Goal: Task Accomplishment & Management: Complete application form

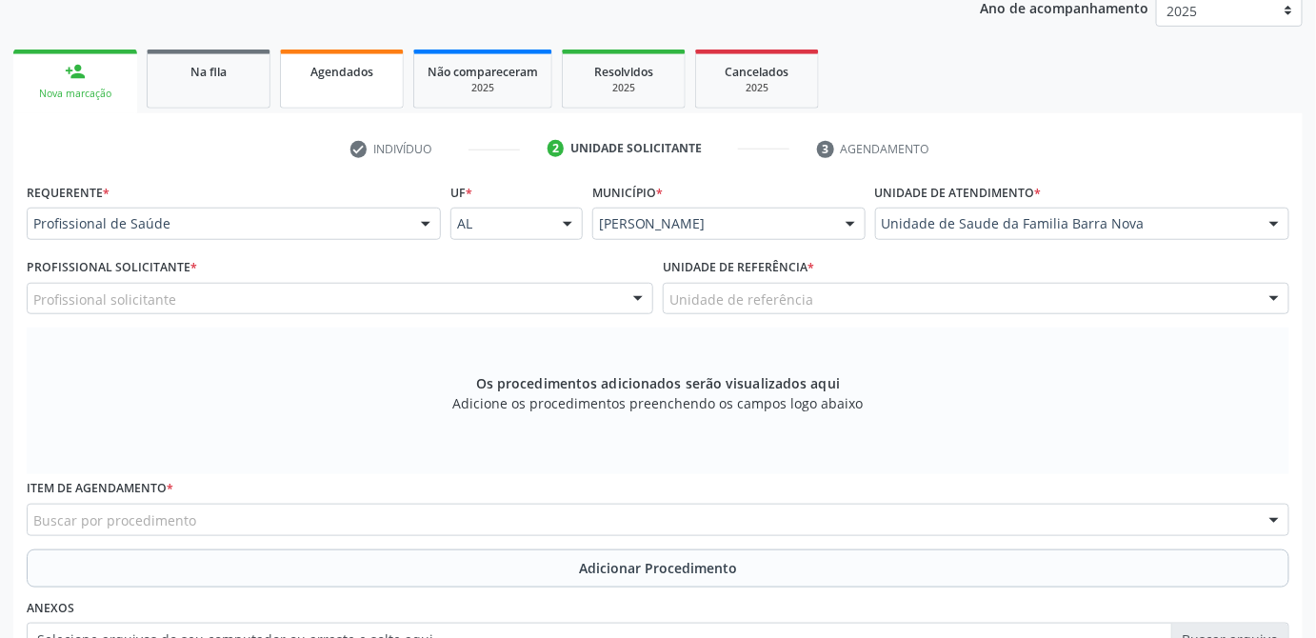
click at [373, 75] on div "Agendados" at bounding box center [341, 71] width 95 height 20
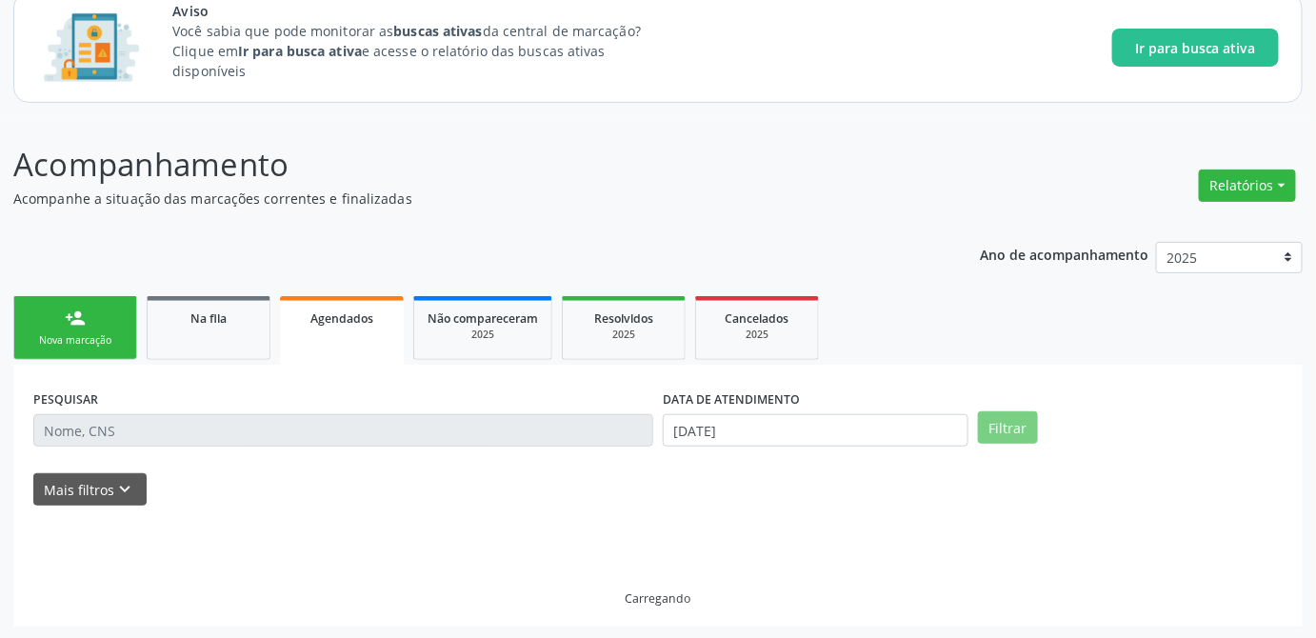
scroll to position [372, 0]
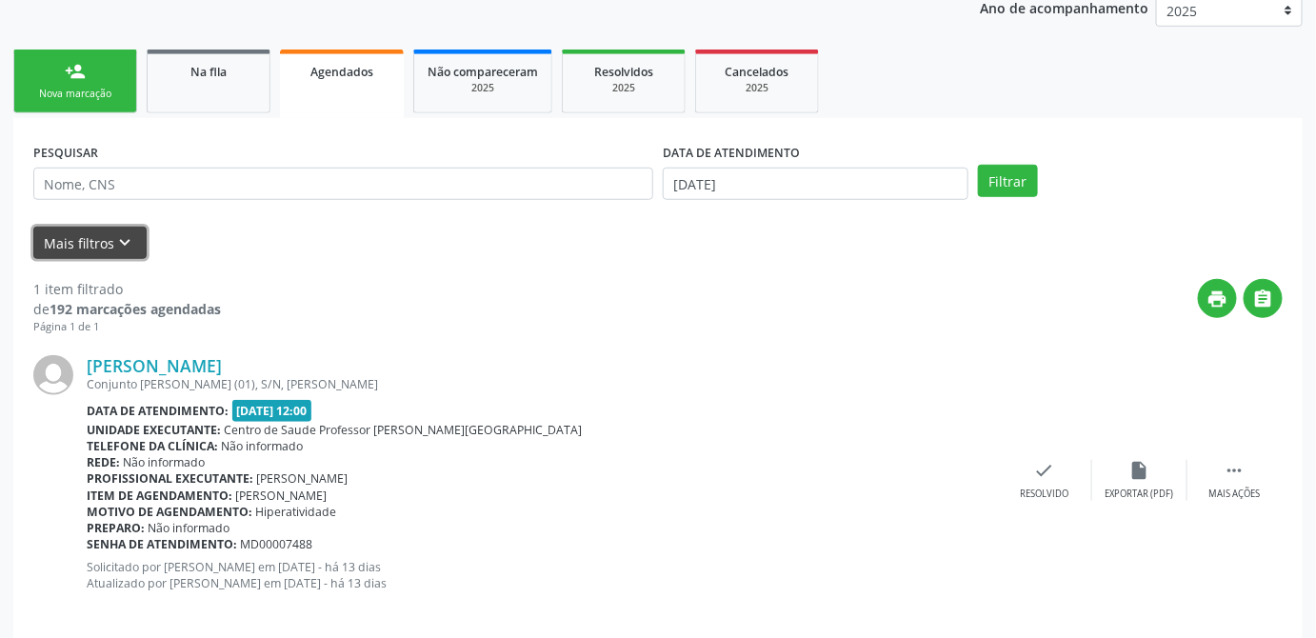
click at [129, 244] on icon "keyboard_arrow_down" at bounding box center [125, 242] width 21 height 21
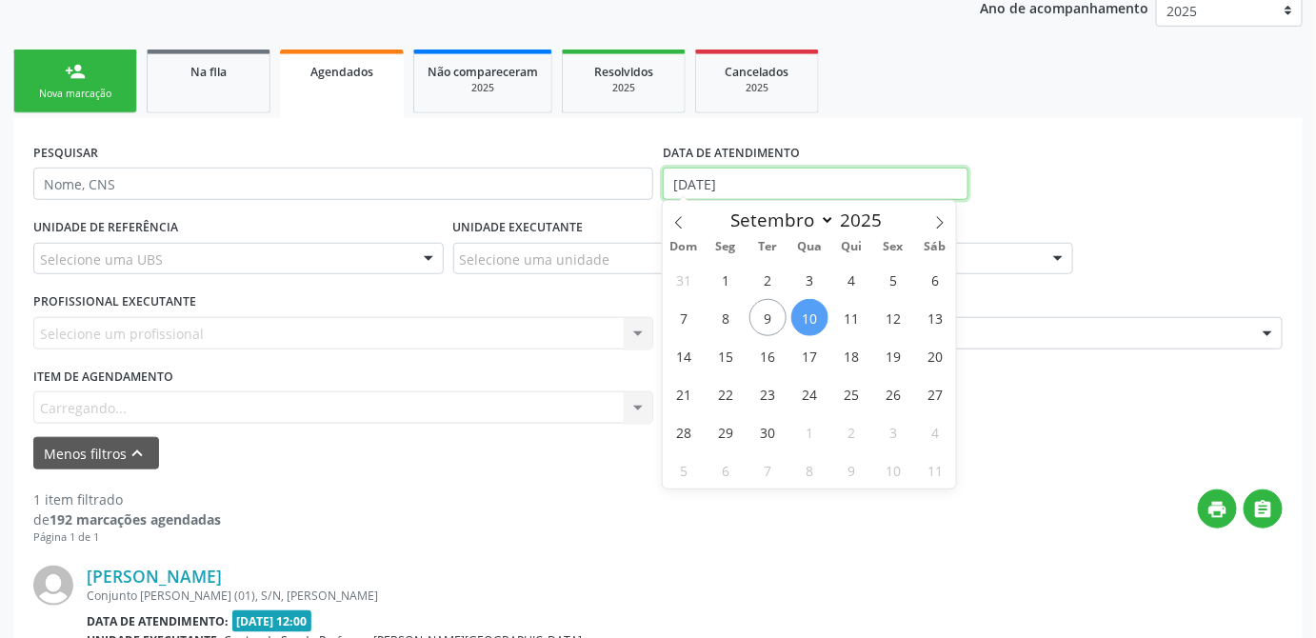
click at [786, 190] on input "[DATE]" at bounding box center [816, 184] width 306 height 32
click at [675, 221] on icon at bounding box center [678, 222] width 13 height 13
select select "7"
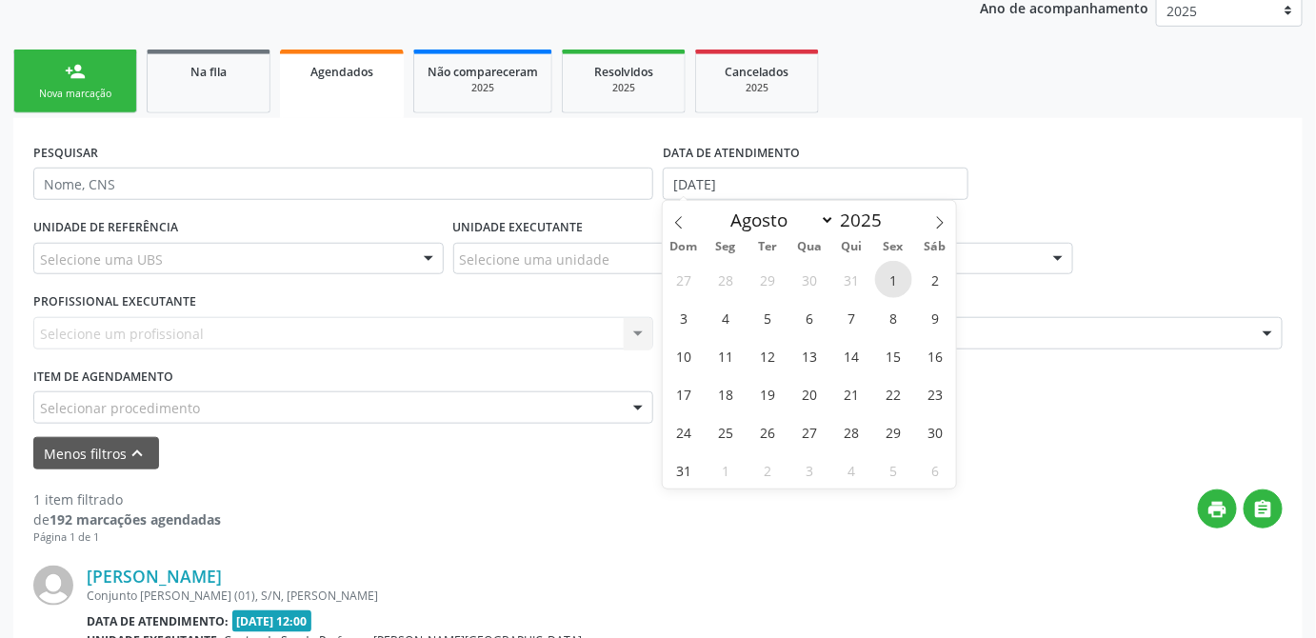
click at [891, 282] on span "1" at bounding box center [893, 279] width 37 height 37
type input "01/08/2025"
click at [794, 219] on select "Janeiro Fevereiro Março Abril Maio Junho Julho Agosto Setembro Outubro Novembro…" at bounding box center [778, 220] width 114 height 27
select select "8"
click at [722, 207] on select "Janeiro Fevereiro Março Abril Maio Junho Julho Agosto Setembro Outubro Novembro…" at bounding box center [778, 220] width 114 height 27
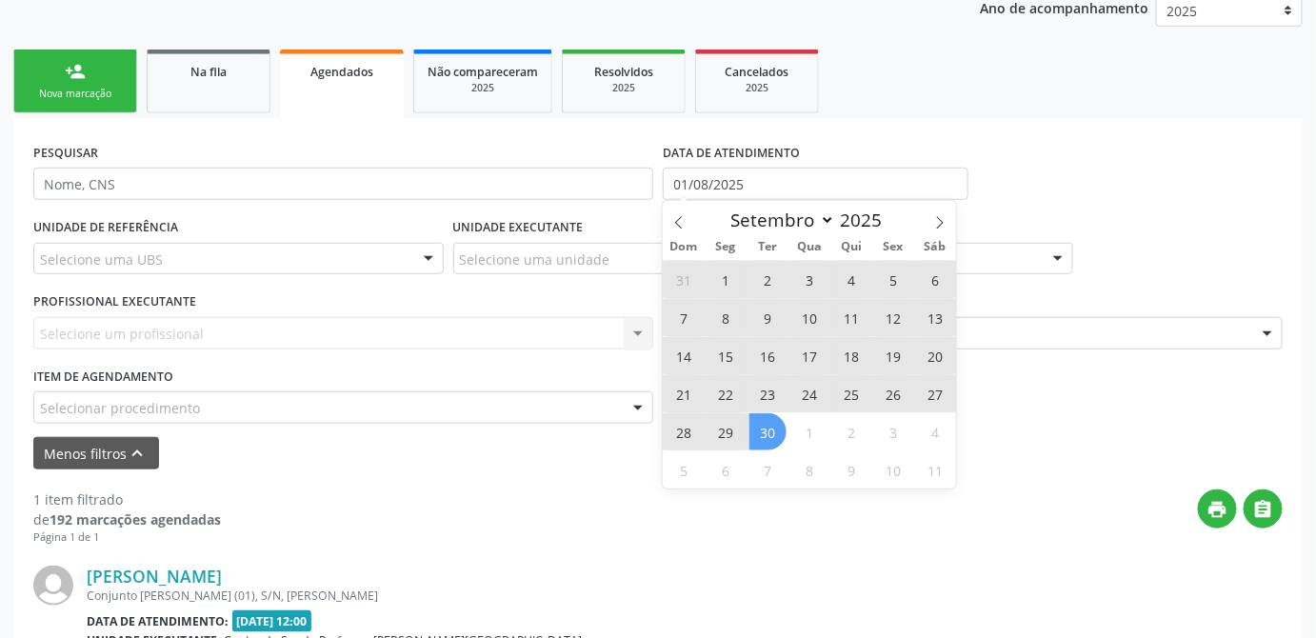
click at [772, 425] on span "30" at bounding box center [767, 431] width 37 height 37
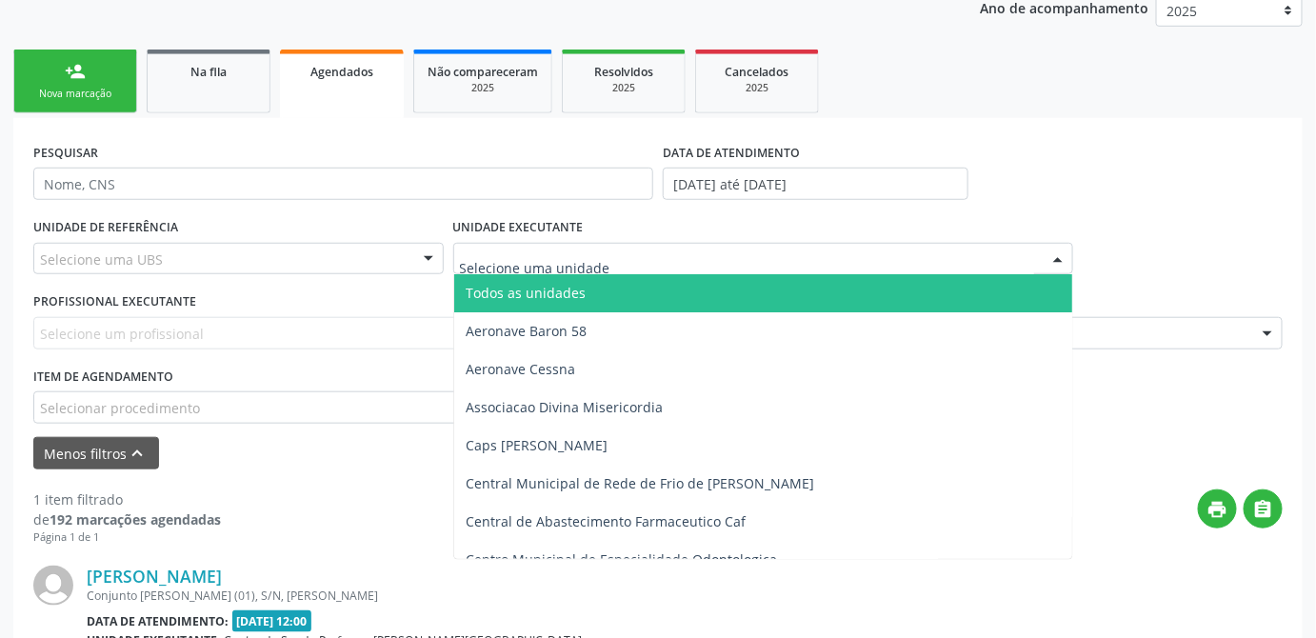
click at [827, 250] on div at bounding box center [763, 259] width 620 height 32
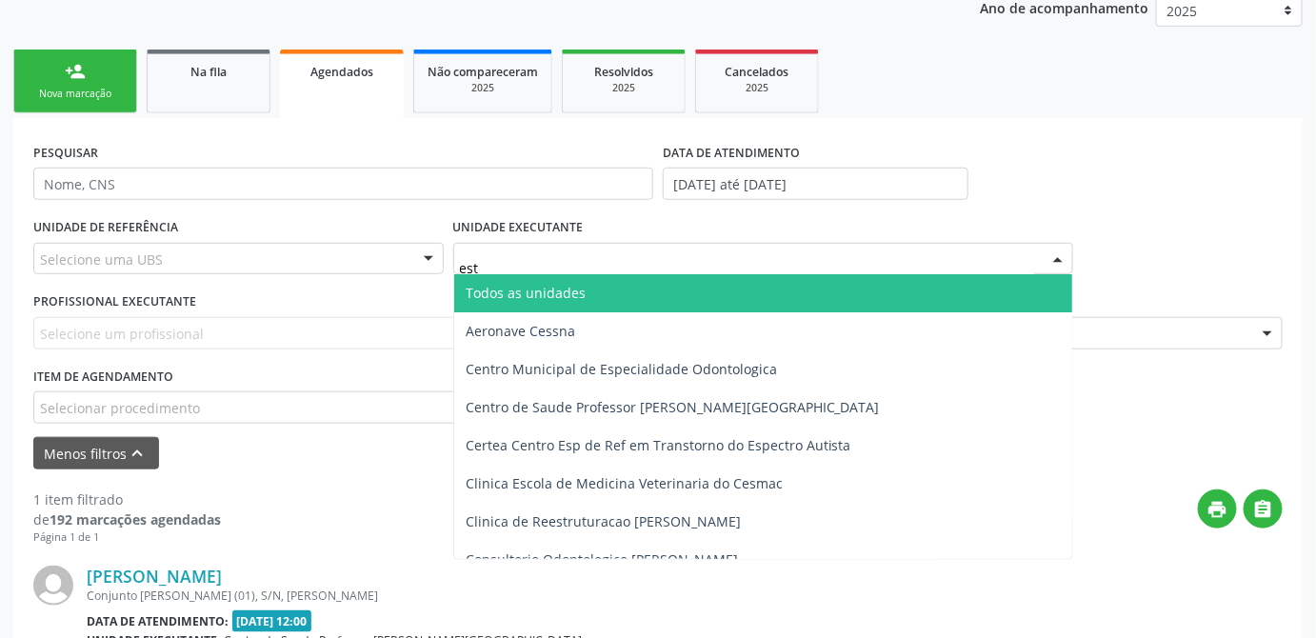
type input "esta"
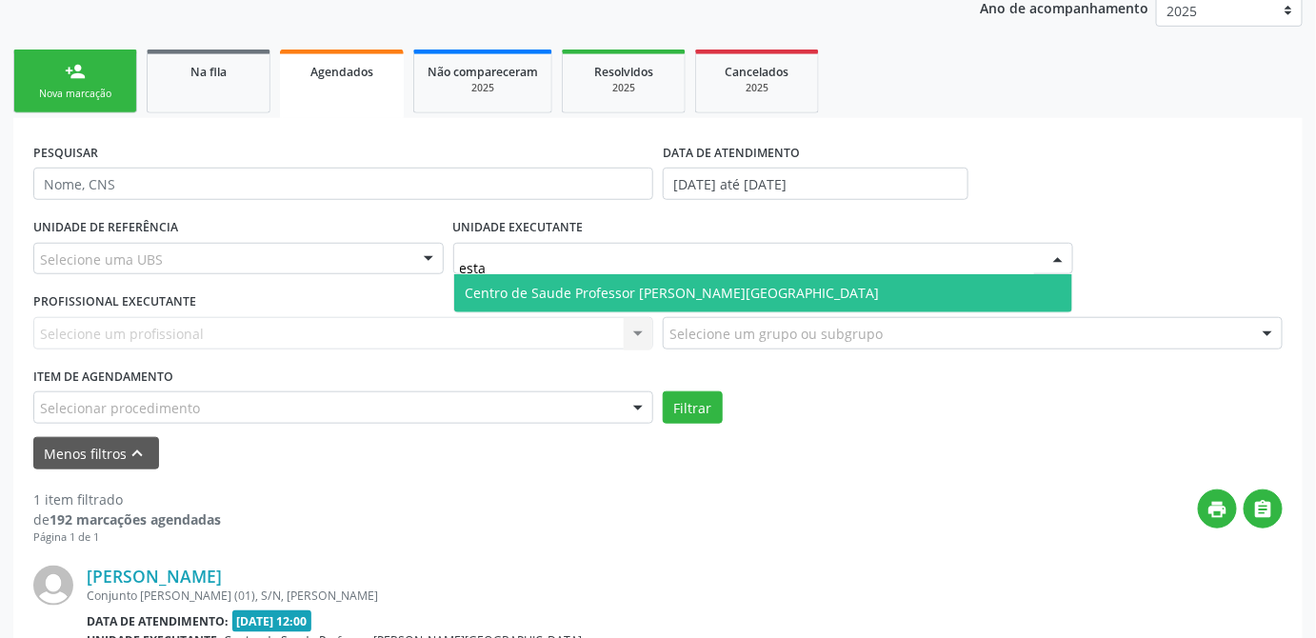
click at [823, 292] on span "Centro de Saude Professor [PERSON_NAME][GEOGRAPHIC_DATA]" at bounding box center [763, 293] width 618 height 38
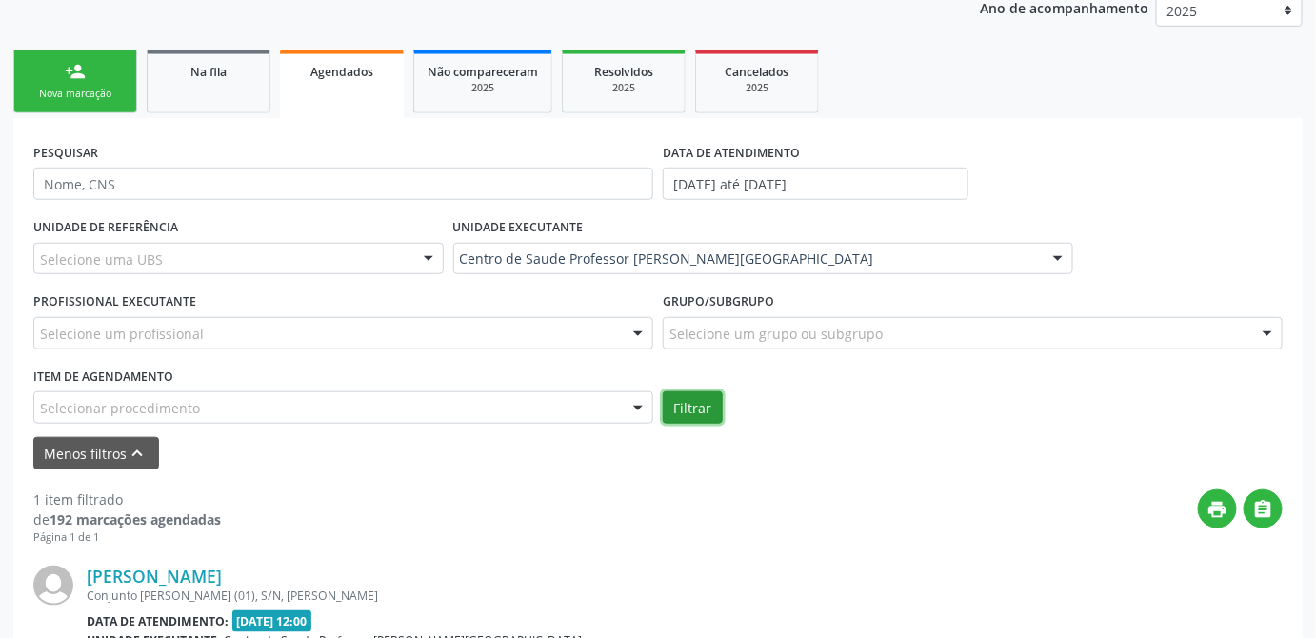
click at [707, 407] on button "Filtrar" at bounding box center [693, 407] width 60 height 32
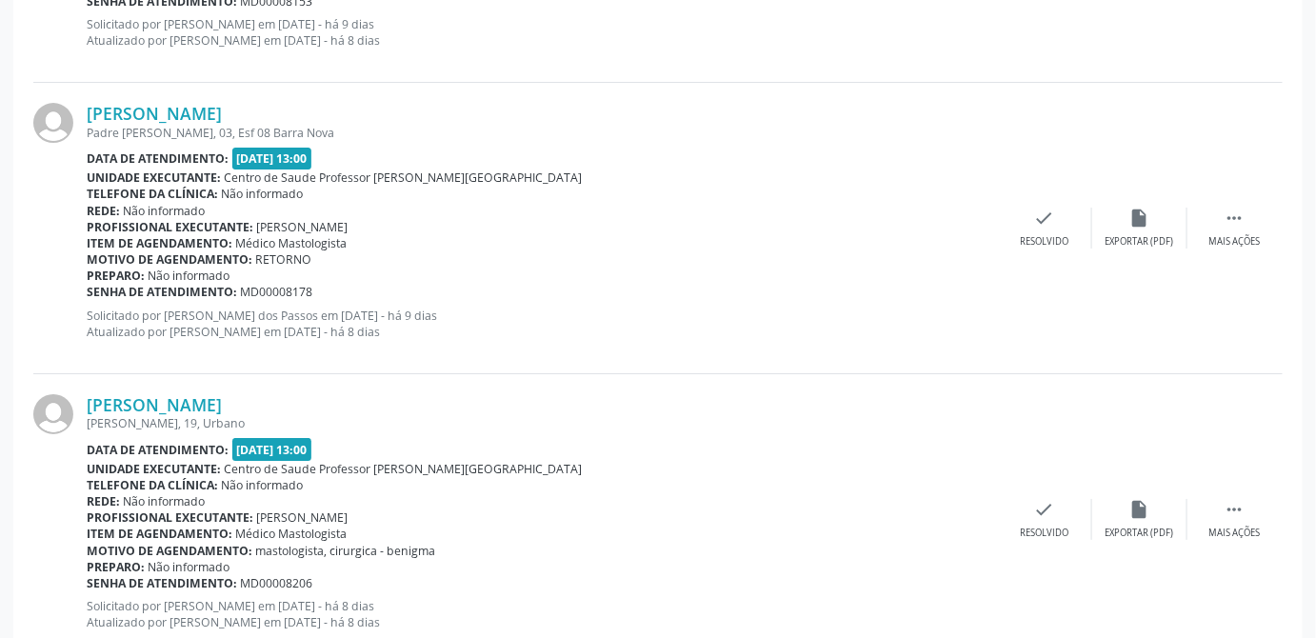
scroll to position [4721, 0]
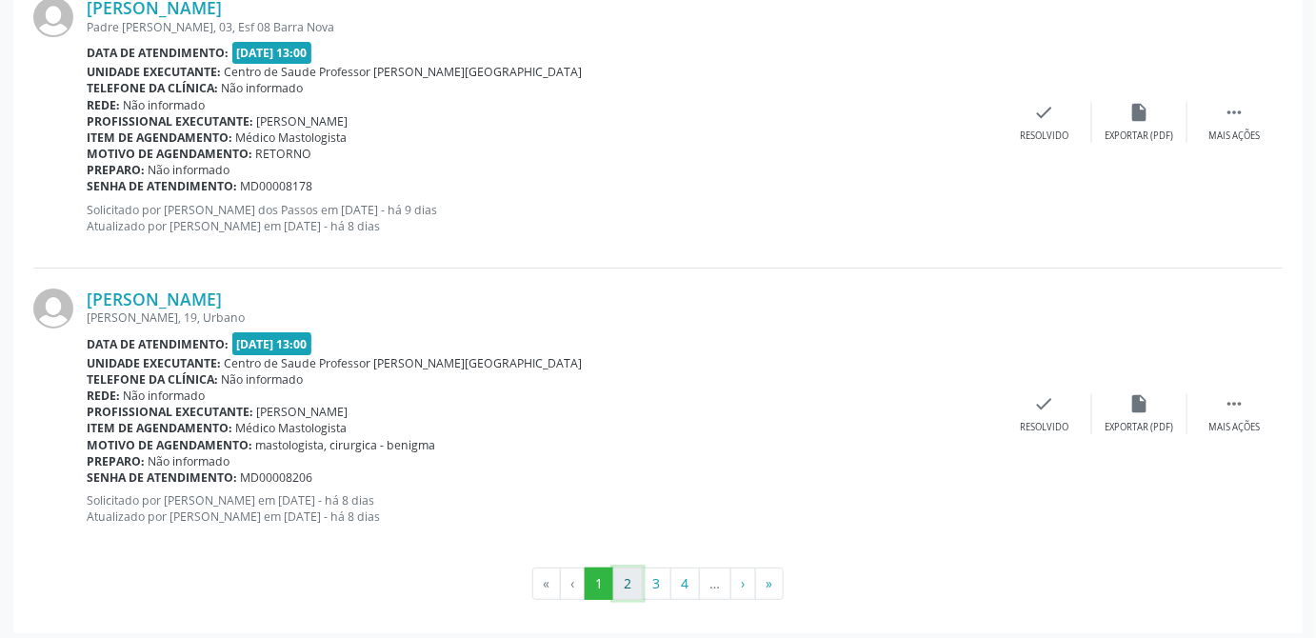
click at [633, 582] on button "2" at bounding box center [628, 584] width 30 height 32
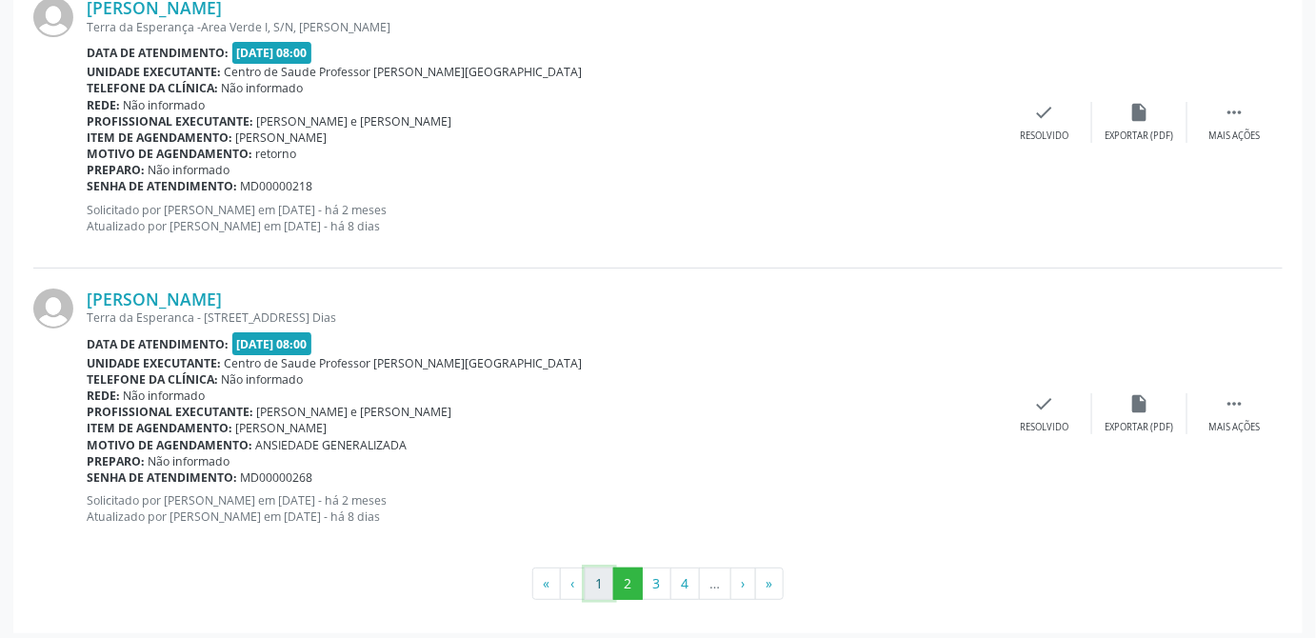
click at [604, 574] on button "1" at bounding box center [600, 584] width 30 height 32
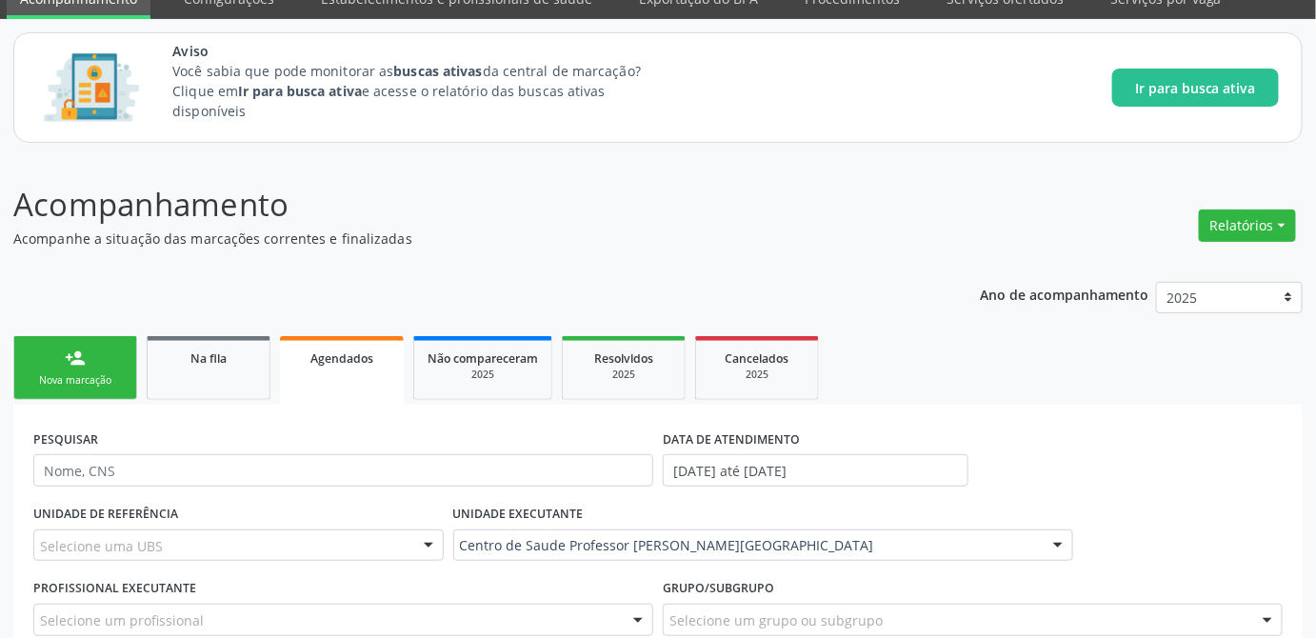
scroll to position [172, 0]
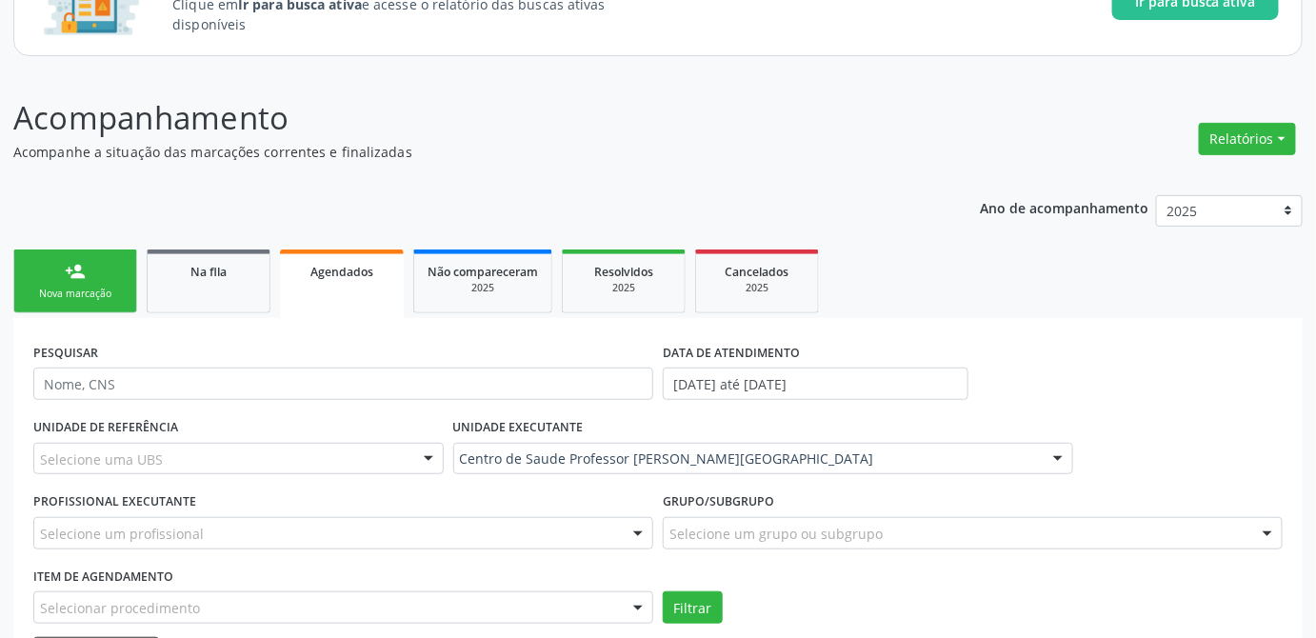
click at [66, 266] on div "person_add" at bounding box center [75, 271] width 21 height 21
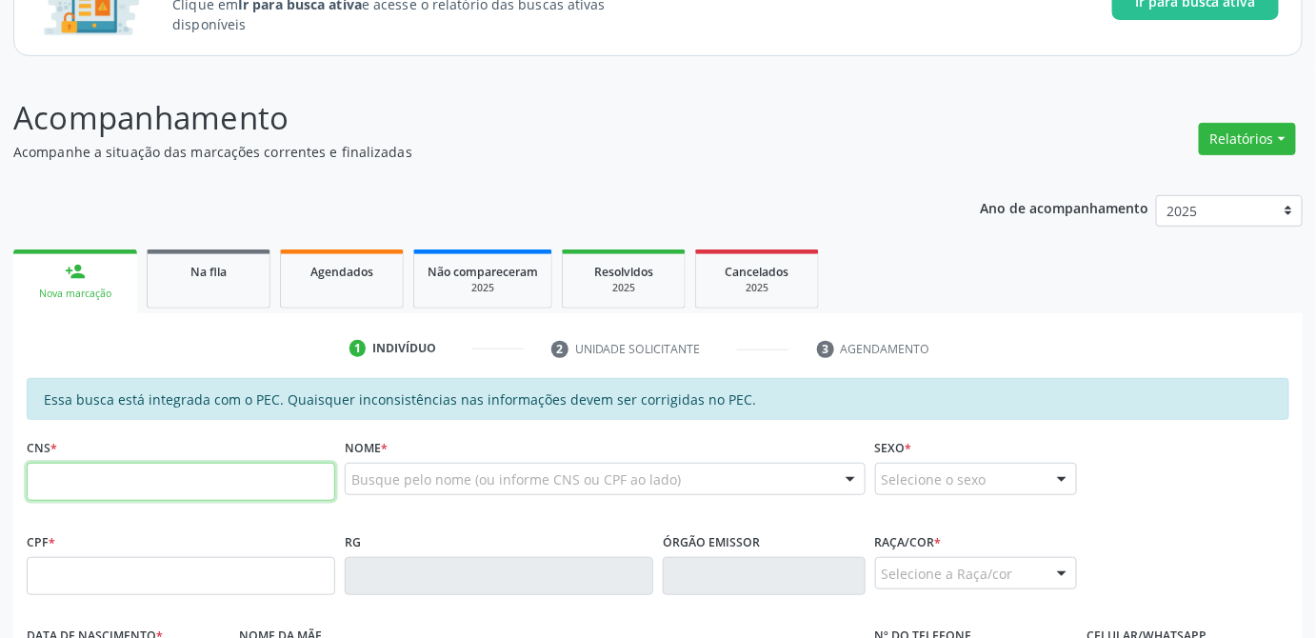
click at [166, 488] on input "text" at bounding box center [181, 482] width 309 height 38
type input "708 6000 6342 4384"
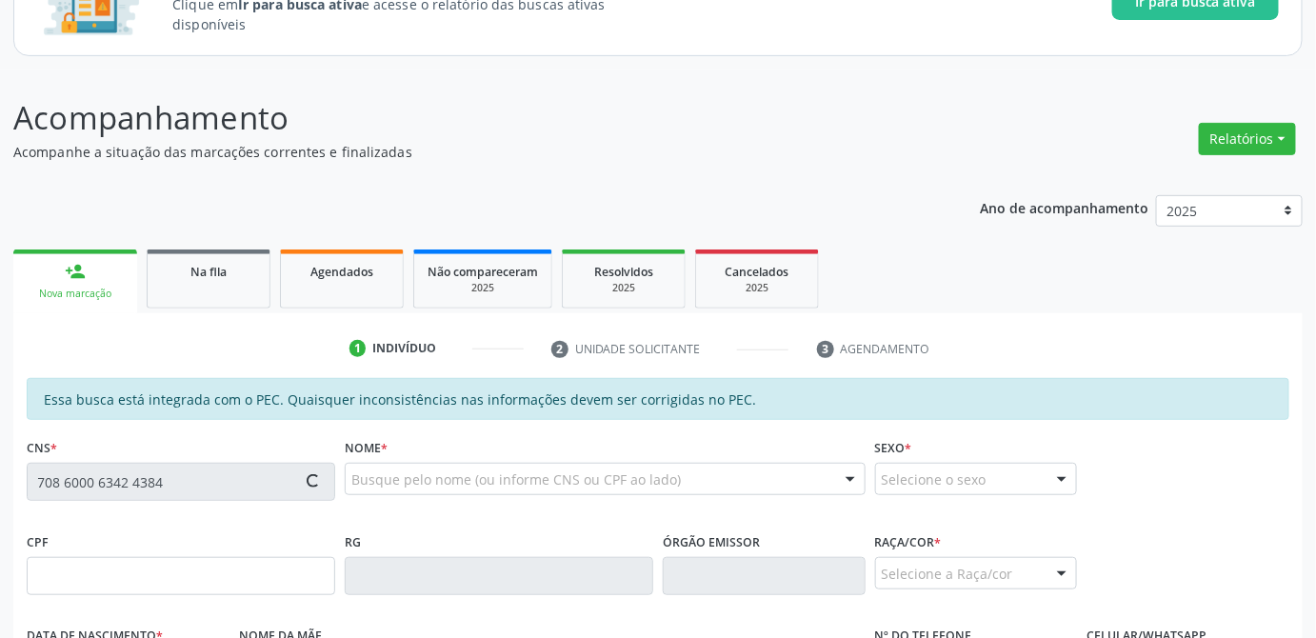
type input "020.389.394-89"
type input "[DATE]"
type input "[PERSON_NAME]"
type input "[PHONE_NUMBER]"
type input "21"
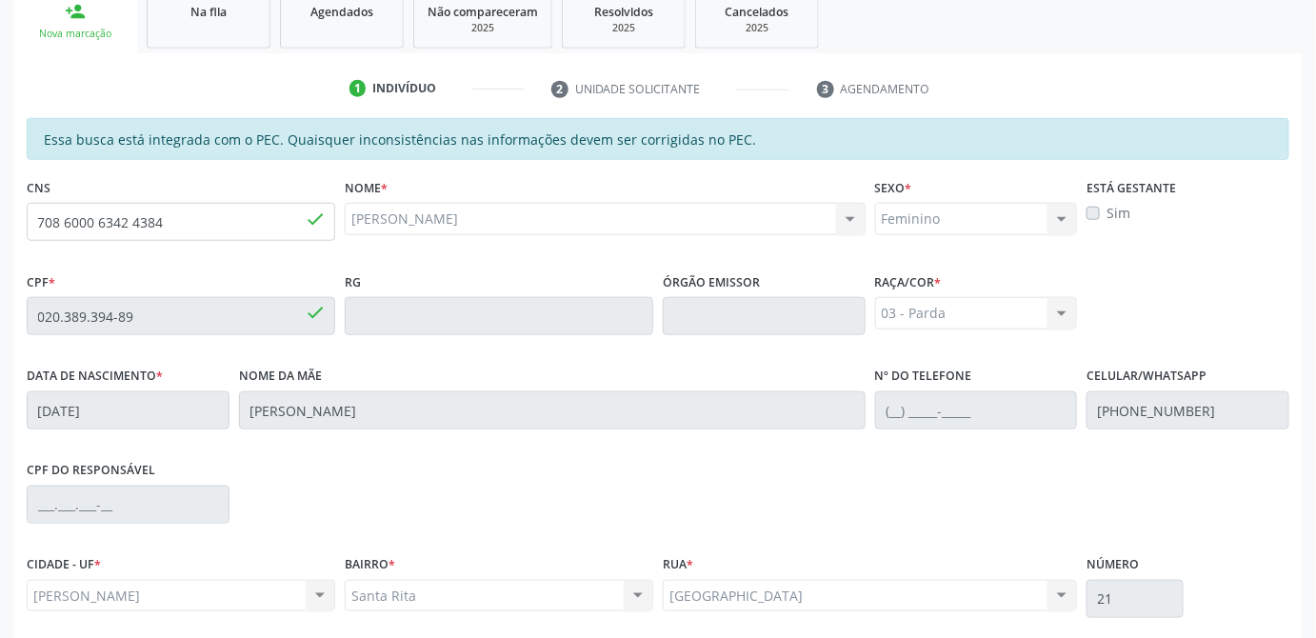
scroll to position [584, 0]
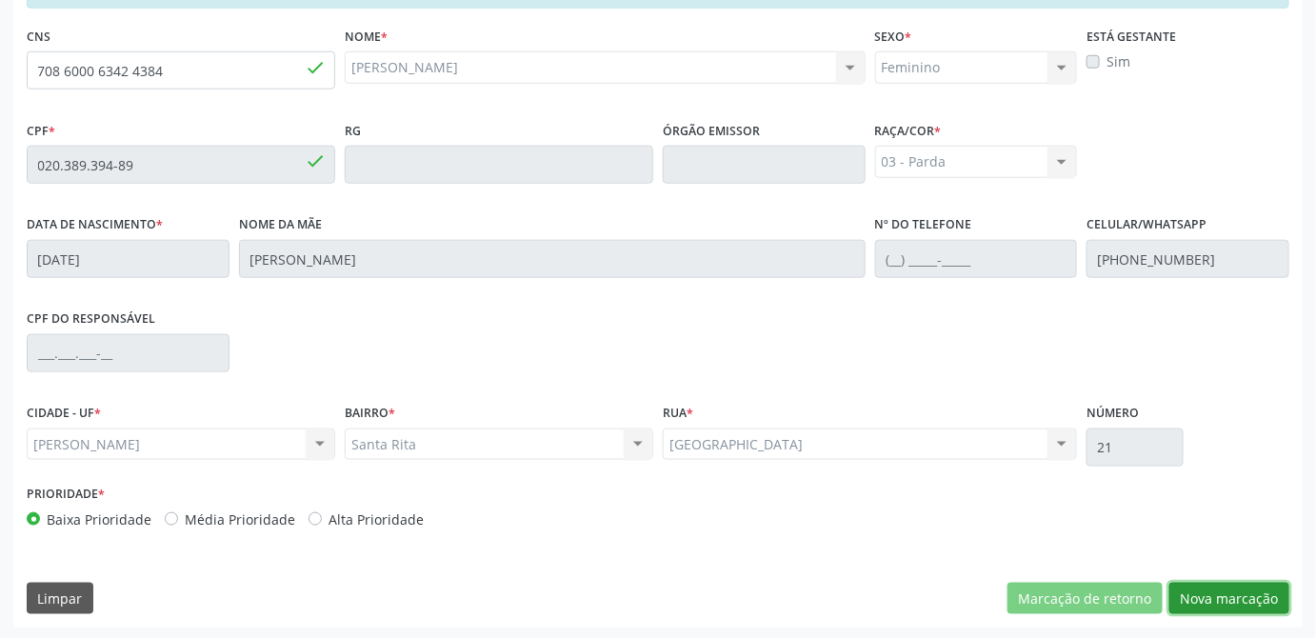
click at [1243, 605] on button "Nova marcação" at bounding box center [1229, 599] width 120 height 32
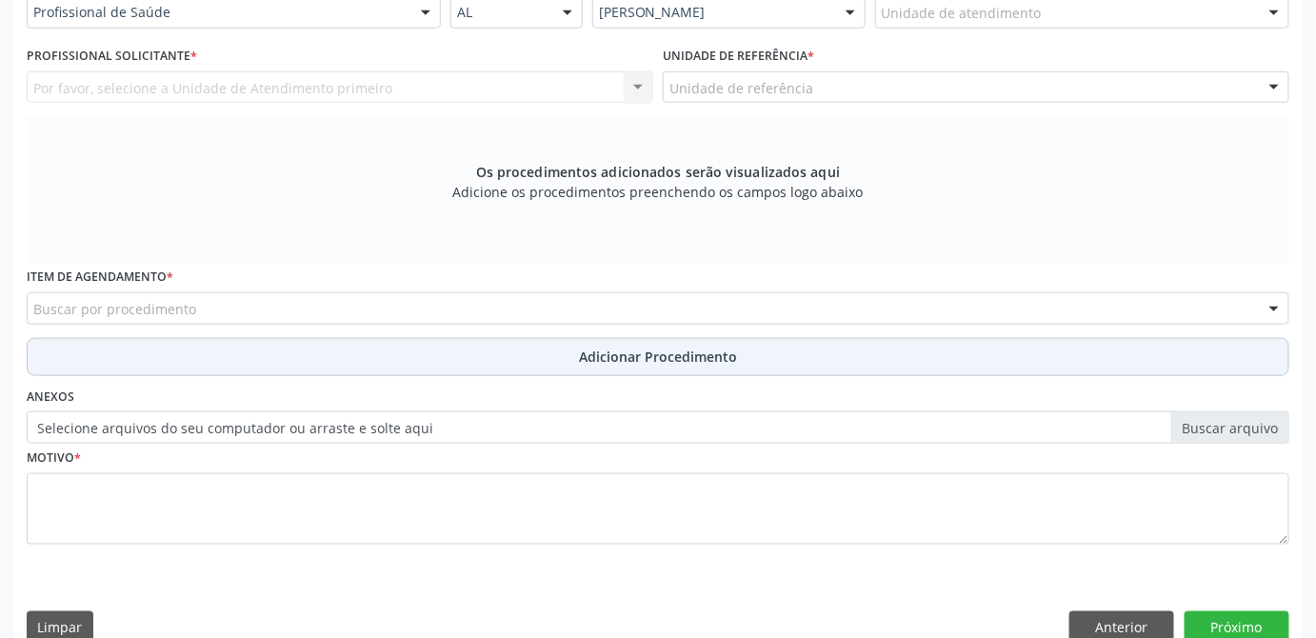
scroll to position [497, 0]
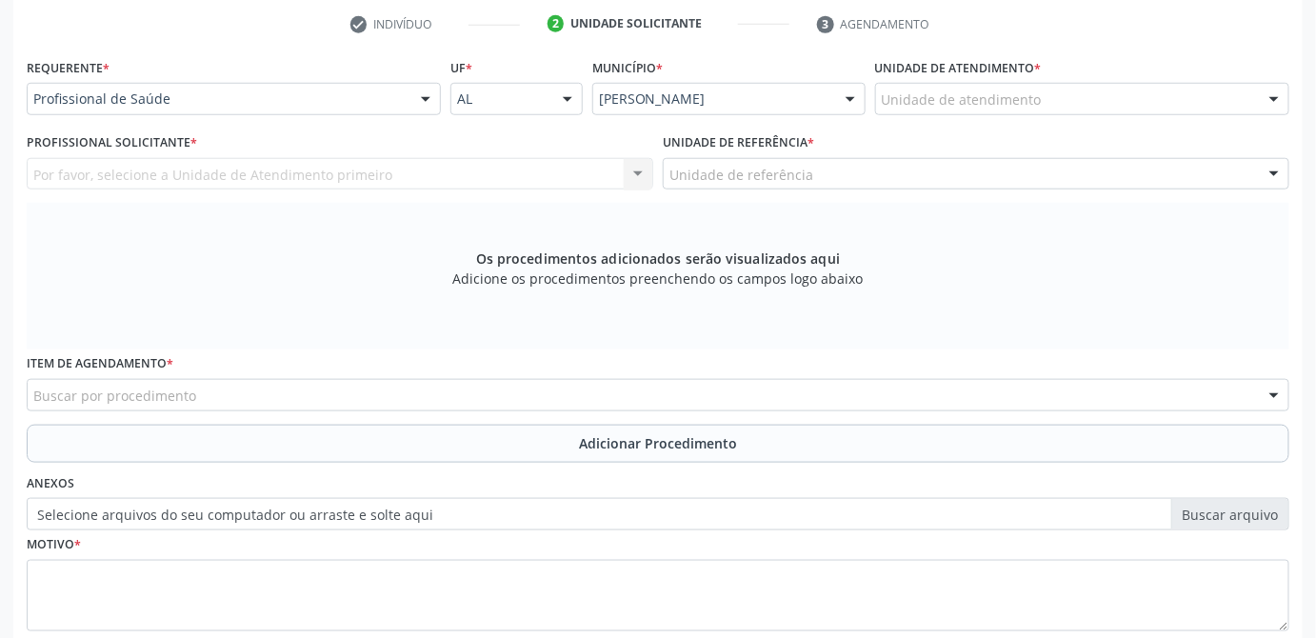
click at [1180, 92] on div "Unidade de atendimento" at bounding box center [1082, 99] width 414 height 32
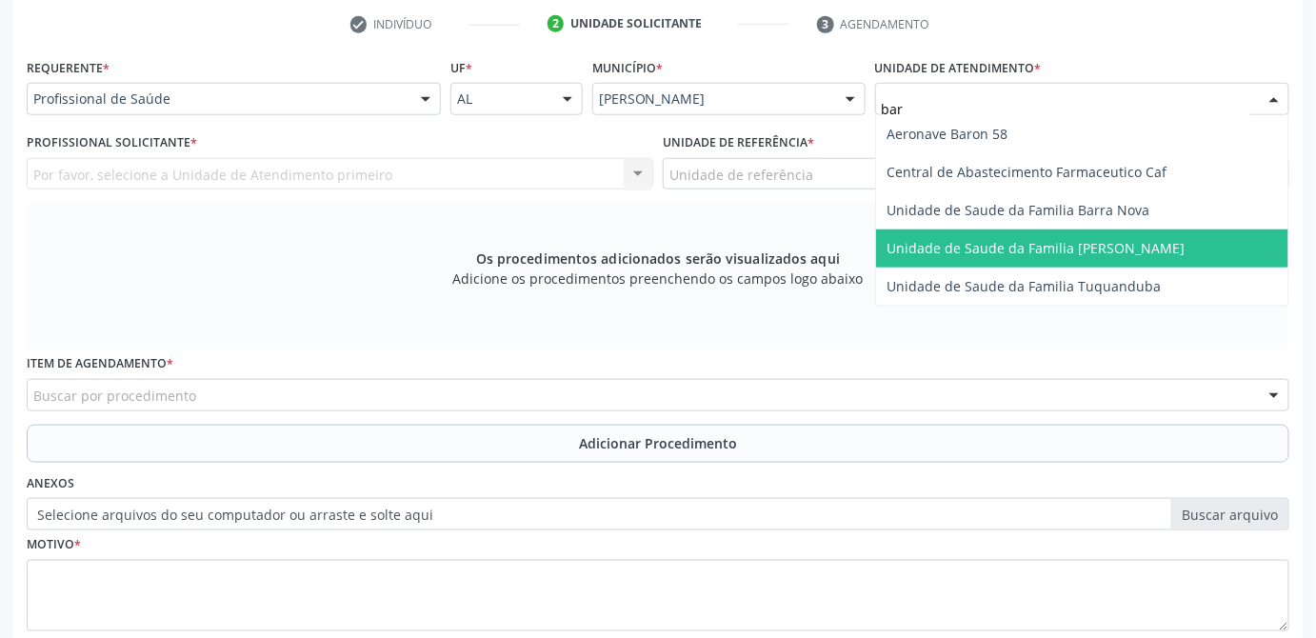
type input "barr"
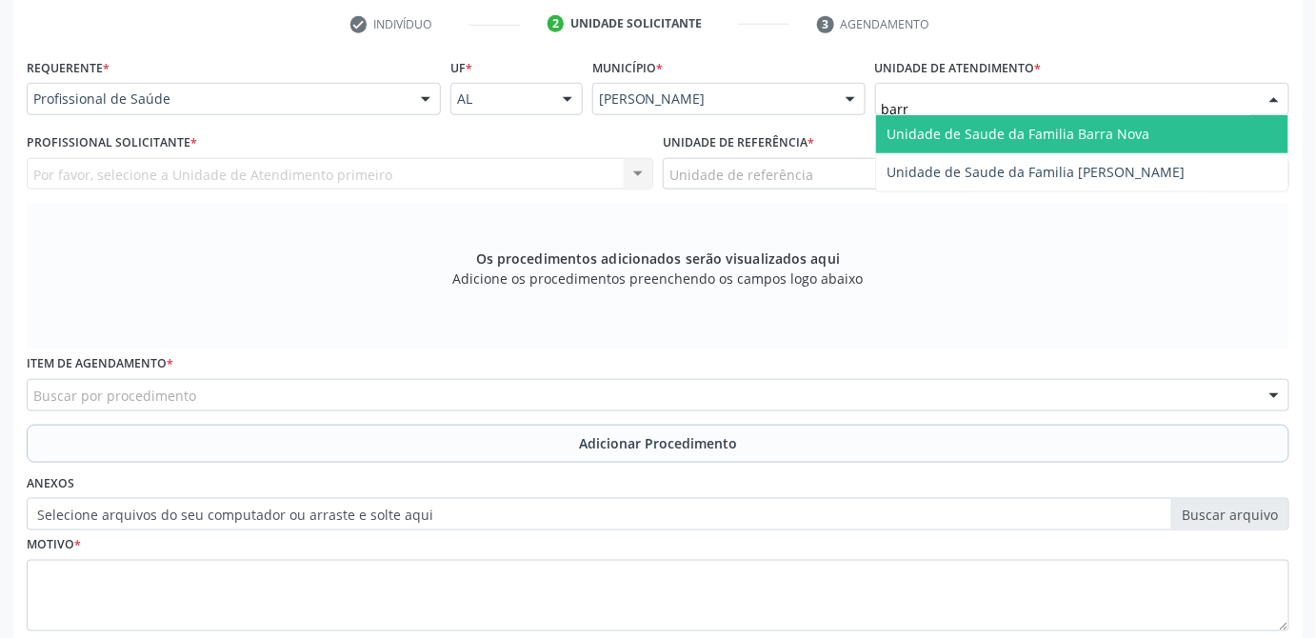
click at [1073, 125] on span "Unidade de Saude da Familia Barra Nova" at bounding box center [1018, 134] width 263 height 18
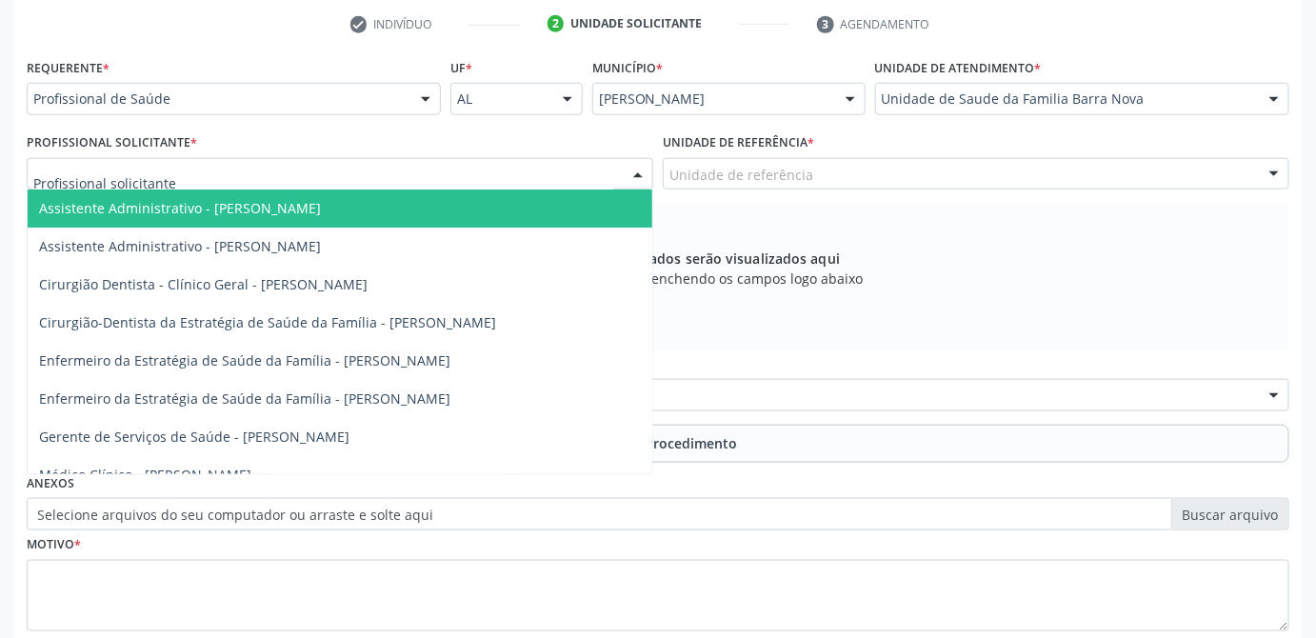
click at [349, 171] on div at bounding box center [340, 174] width 627 height 32
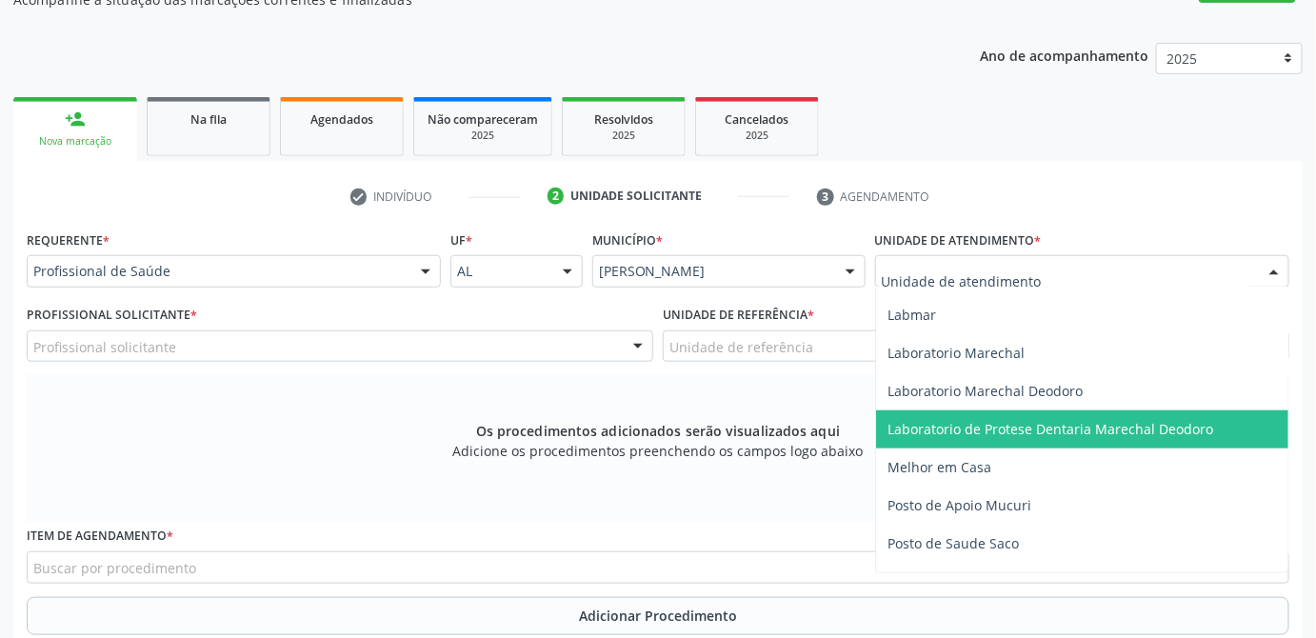
scroll to position [812, 0]
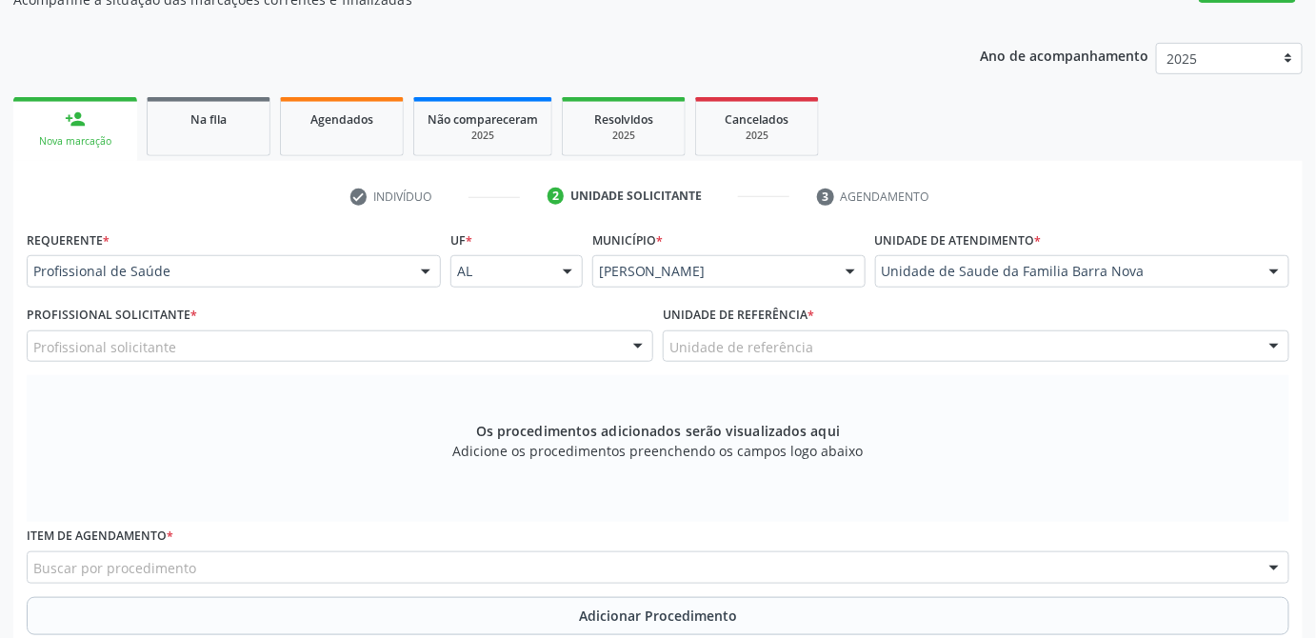
click at [1100, 177] on div "check Indivíduo 2 Unidade solicitante 3 Agendamento Essa busca está integrada c…" at bounding box center [657, 538] width 1289 height 755
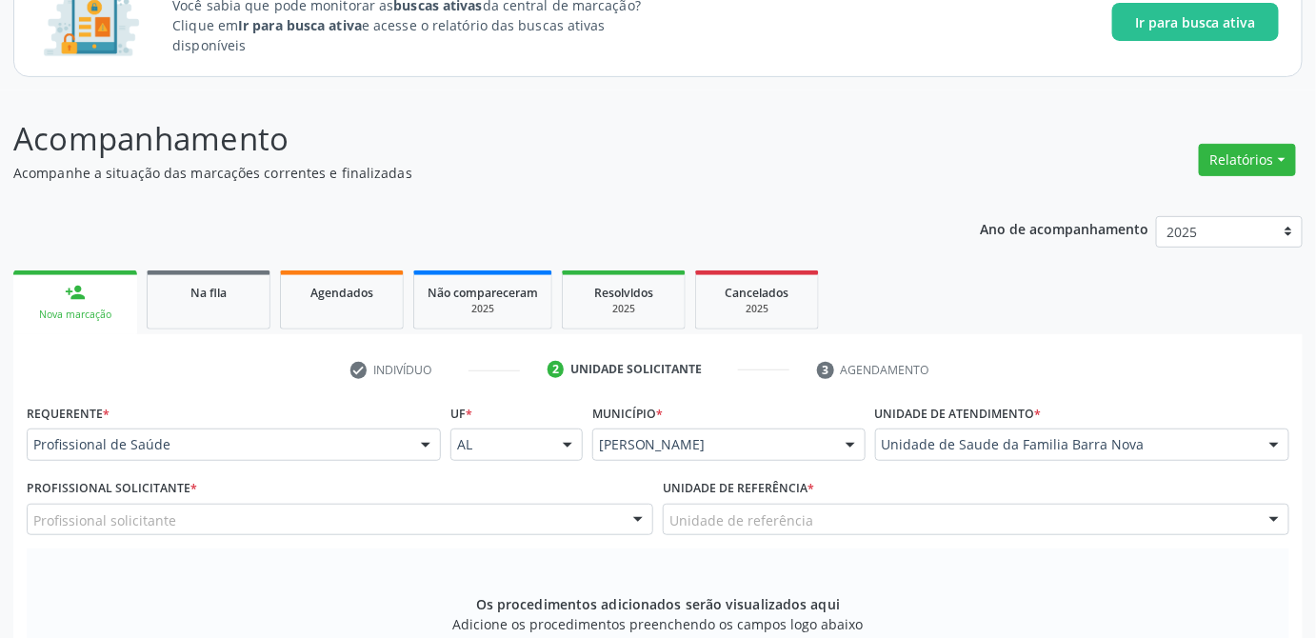
scroll to position [0, 0]
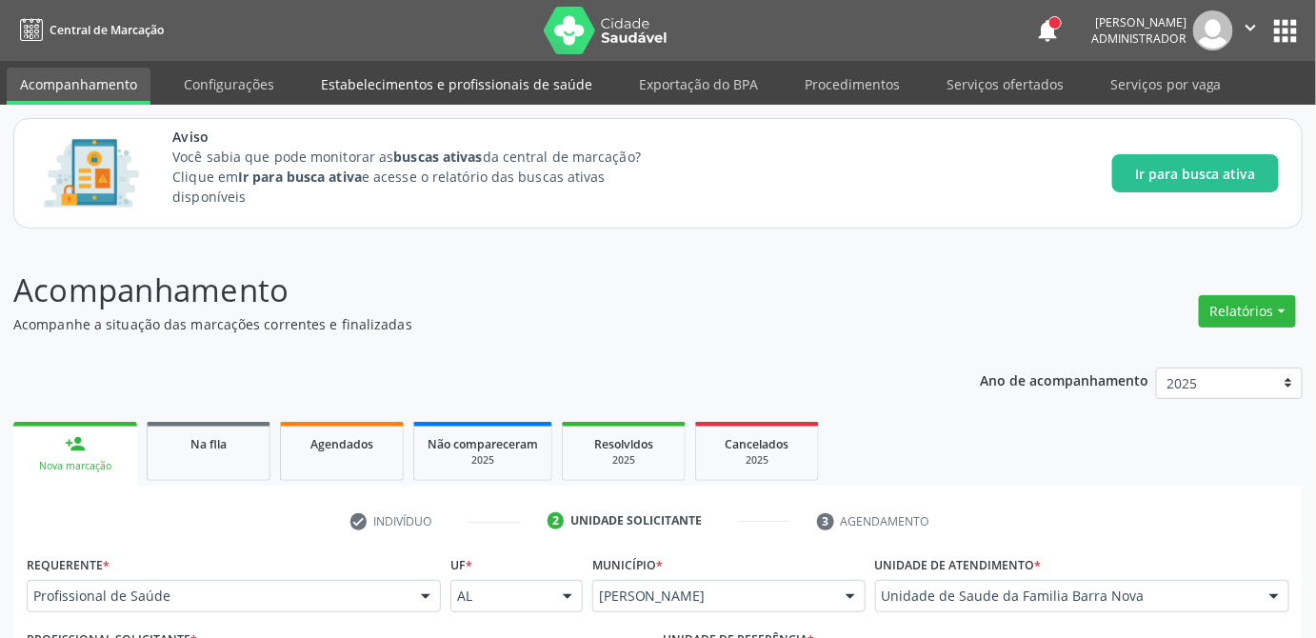
click at [527, 80] on link "Estabelecimentos e profissionais de saúde" at bounding box center [457, 84] width 298 height 33
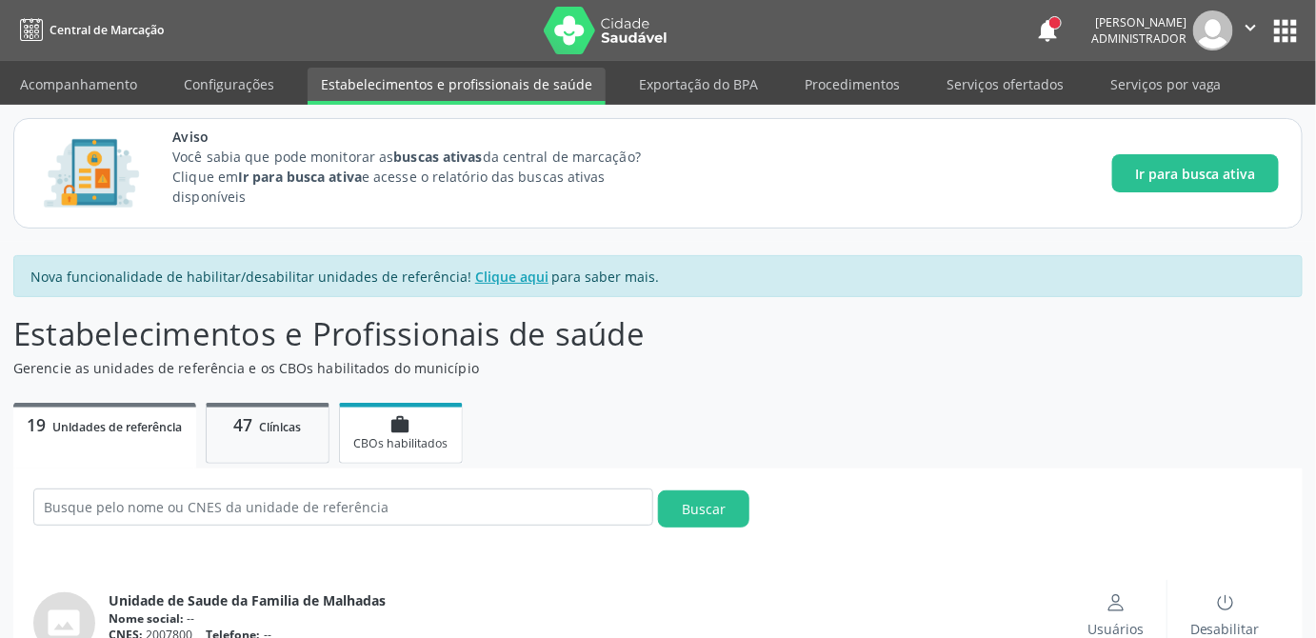
click at [366, 429] on div "work CBOs habilitados" at bounding box center [400, 432] width 95 height 37
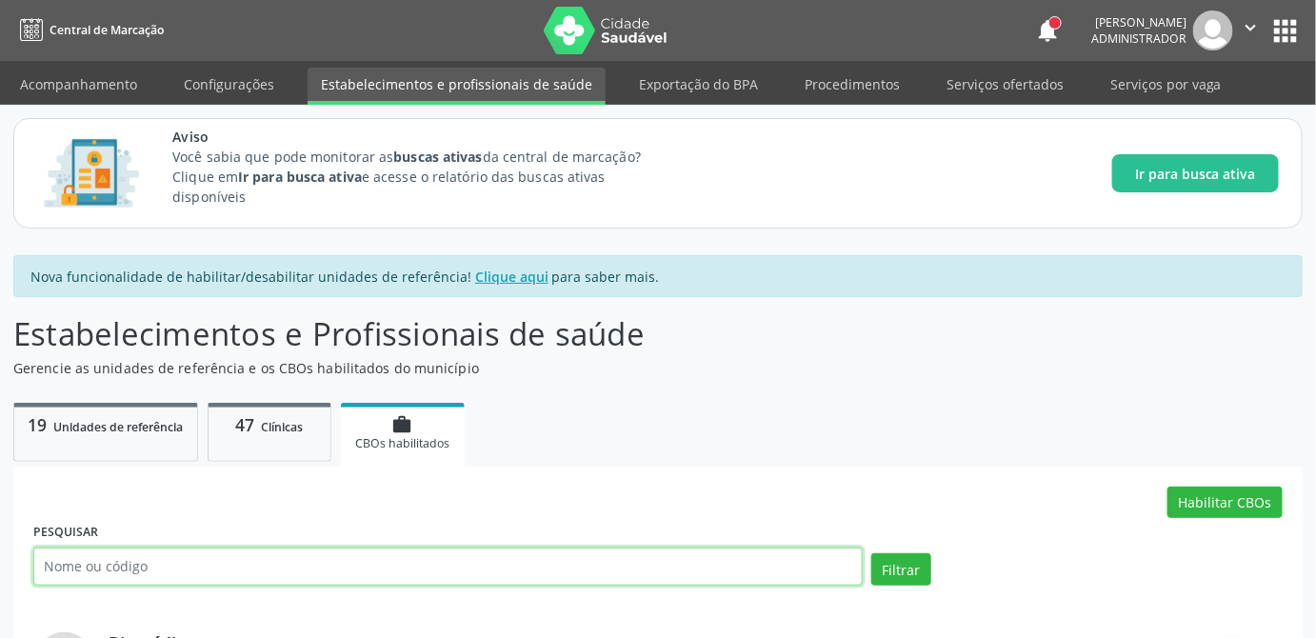
click at [370, 566] on input "text" at bounding box center [447, 567] width 829 height 38
paste input "223293"
type input "223293"
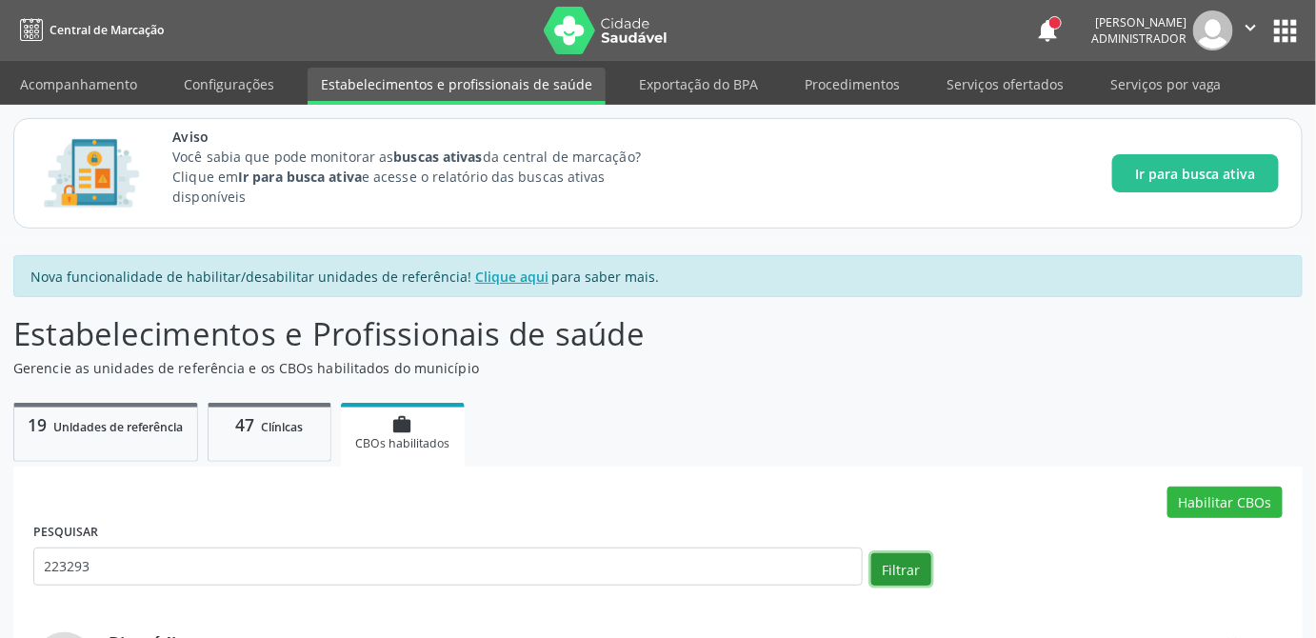
click at [915, 573] on button "Filtrar" at bounding box center [901, 569] width 60 height 32
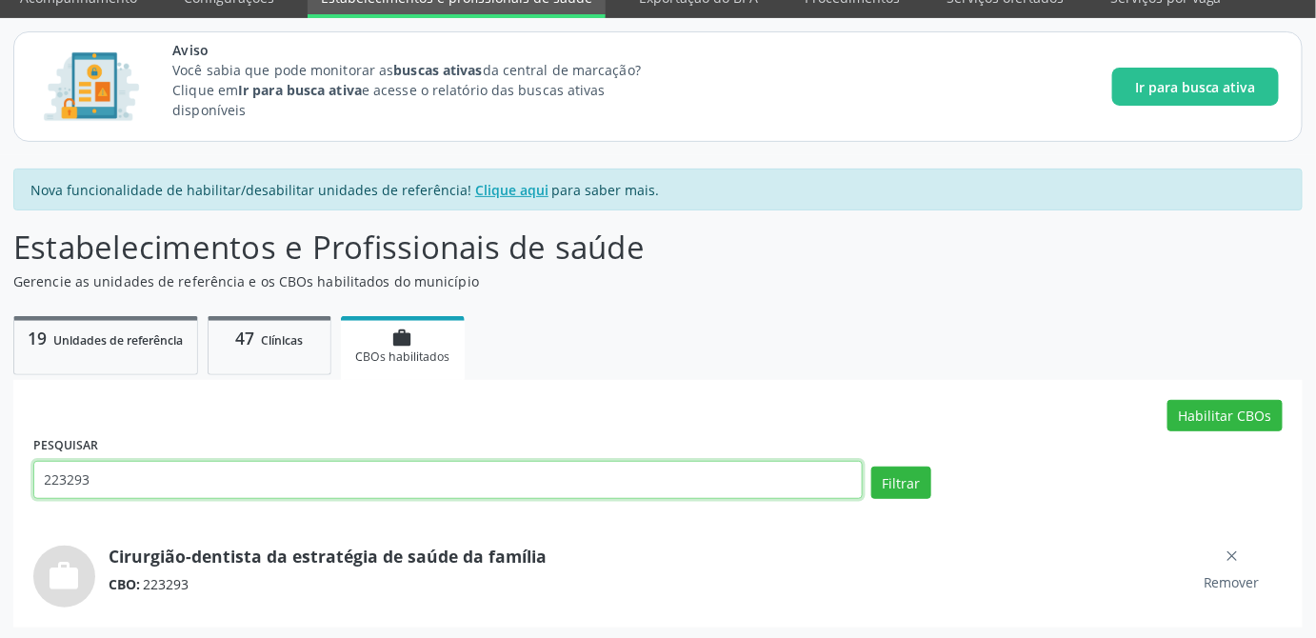
click at [69, 483] on input "223293" at bounding box center [447, 480] width 829 height 38
click at [69, 483] on input "text" at bounding box center [447, 480] width 829 height 38
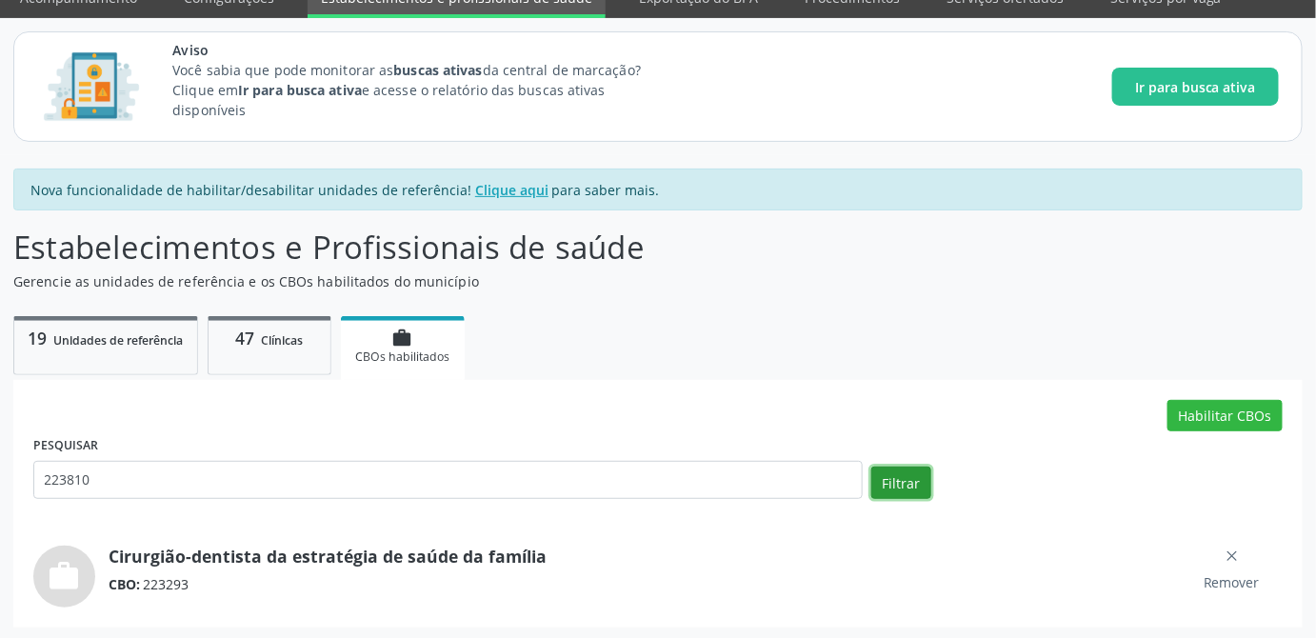
click at [905, 479] on button "Filtrar" at bounding box center [901, 483] width 60 height 32
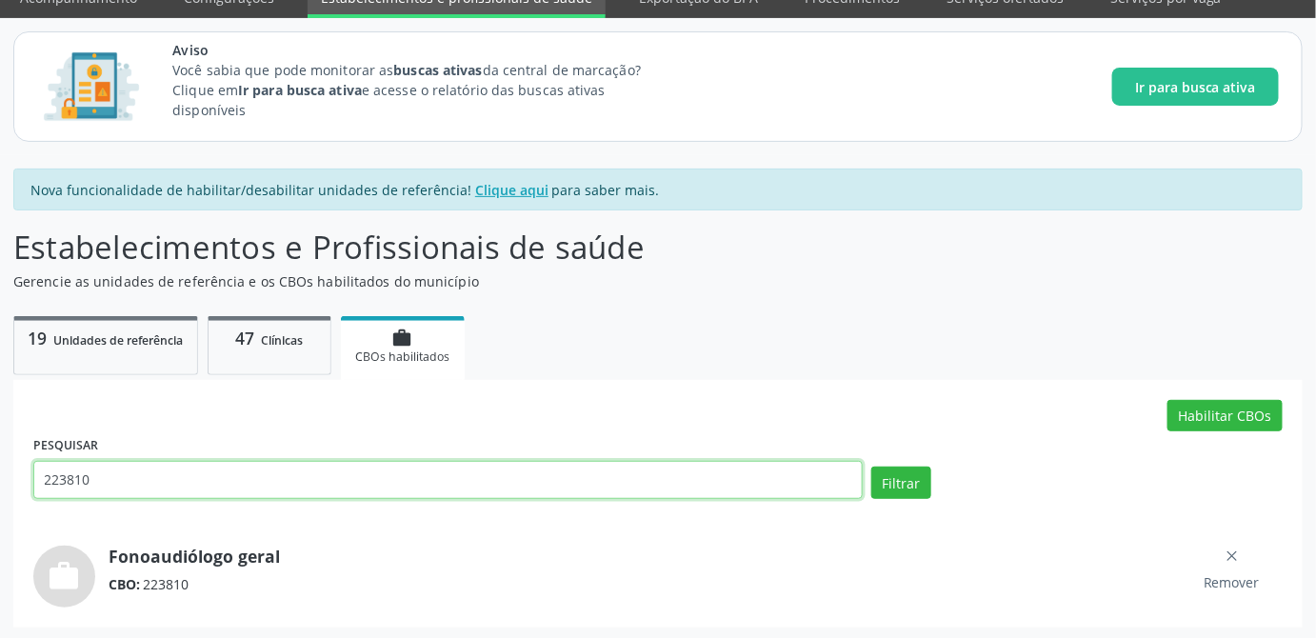
click at [99, 486] on input "223810" at bounding box center [447, 480] width 829 height 38
paste input "208"
type input "223208"
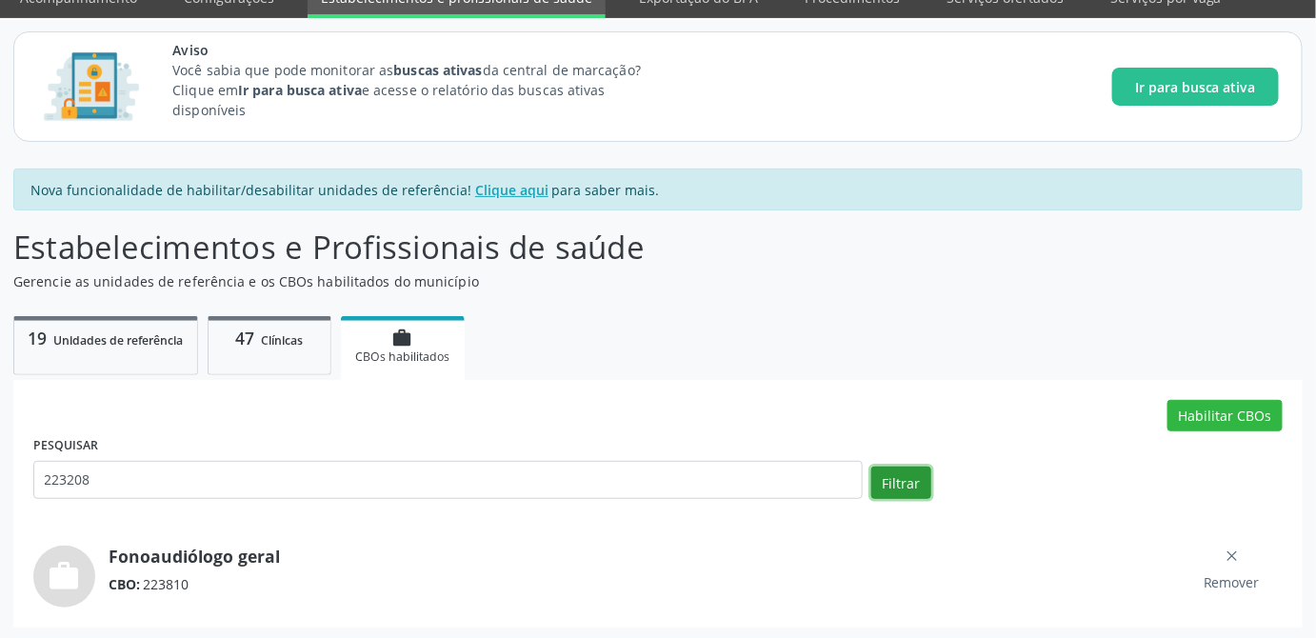
click at [892, 470] on button "Filtrar" at bounding box center [901, 483] width 60 height 32
